Goal: Contribute content: Add original content to the website for others to see

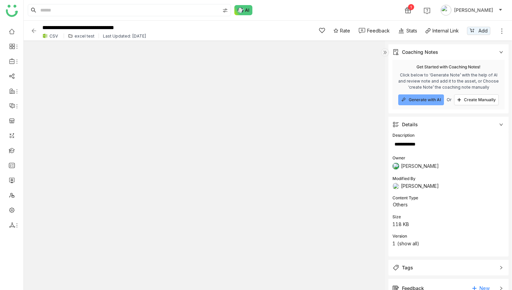
click at [501, 32] on icon at bounding box center [502, 31] width 7 height 7
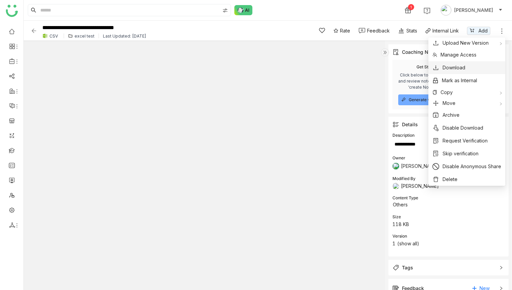
click at [455, 68] on span "Download" at bounding box center [454, 67] width 23 height 7
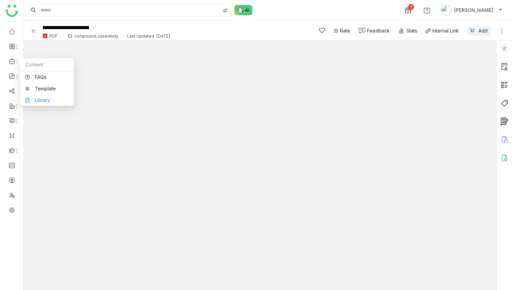
click at [44, 103] on link "Library" at bounding box center [47, 100] width 44 height 5
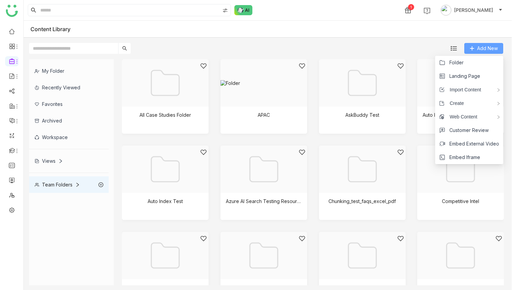
click at [485, 50] on span "Add New" at bounding box center [488, 48] width 21 height 7
click at [461, 63] on span "Folder" at bounding box center [457, 62] width 14 height 7
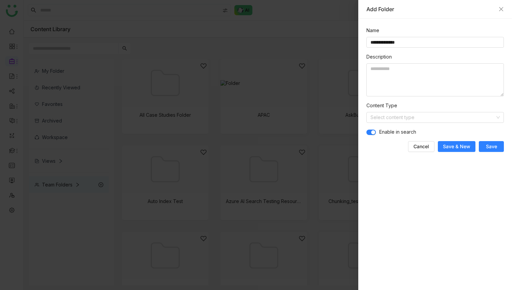
type input "**********"
click at [494, 145] on span "Save" at bounding box center [491, 146] width 11 height 7
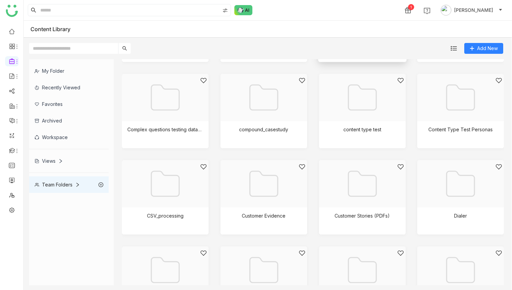
scroll to position [159, 0]
click at [157, 185] on div at bounding box center [163, 191] width 77 height 59
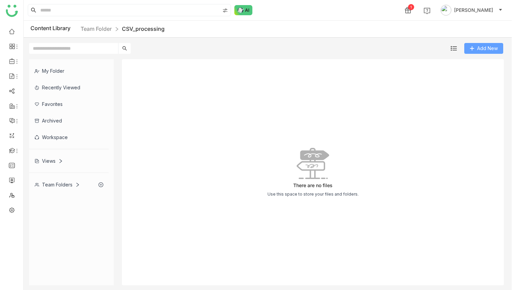
click at [479, 48] on span "Add New" at bounding box center [488, 48] width 21 height 7
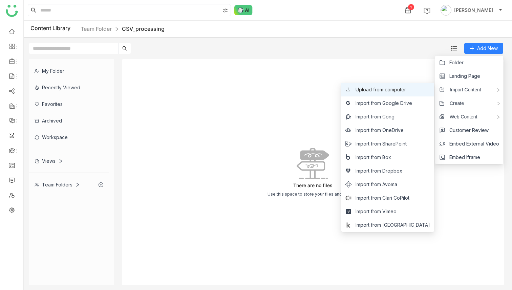
click at [406, 88] on span "Upload from computer" at bounding box center [381, 89] width 50 height 7
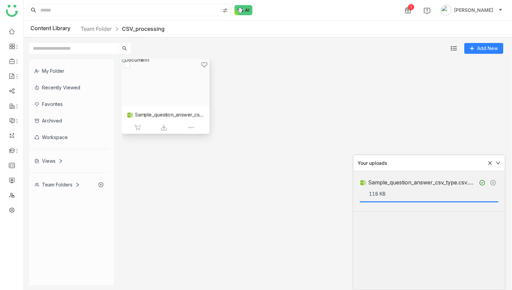
click at [153, 92] on div at bounding box center [163, 90] width 77 height 59
